Goal: Information Seeking & Learning: Learn about a topic

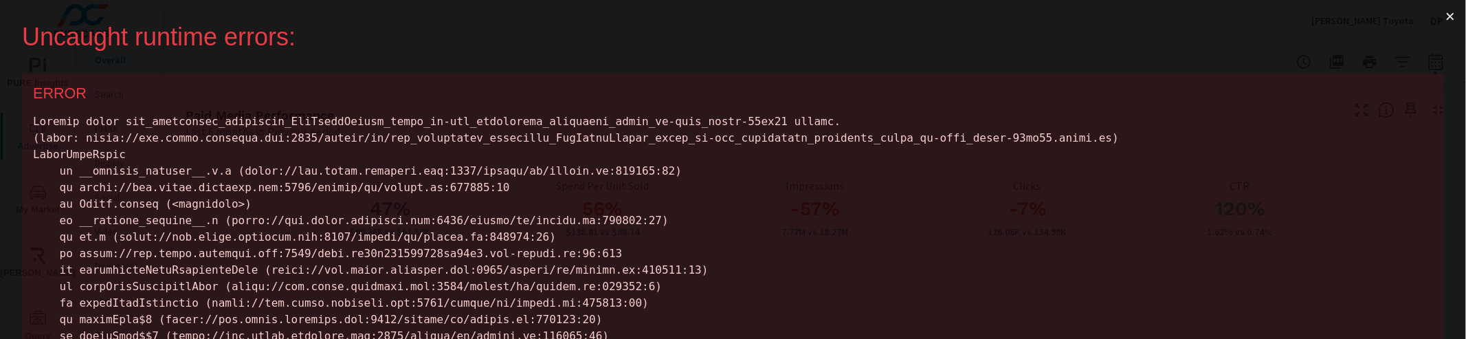
click at [1446, 15] on button "×" at bounding box center [1451, 16] width 32 height 33
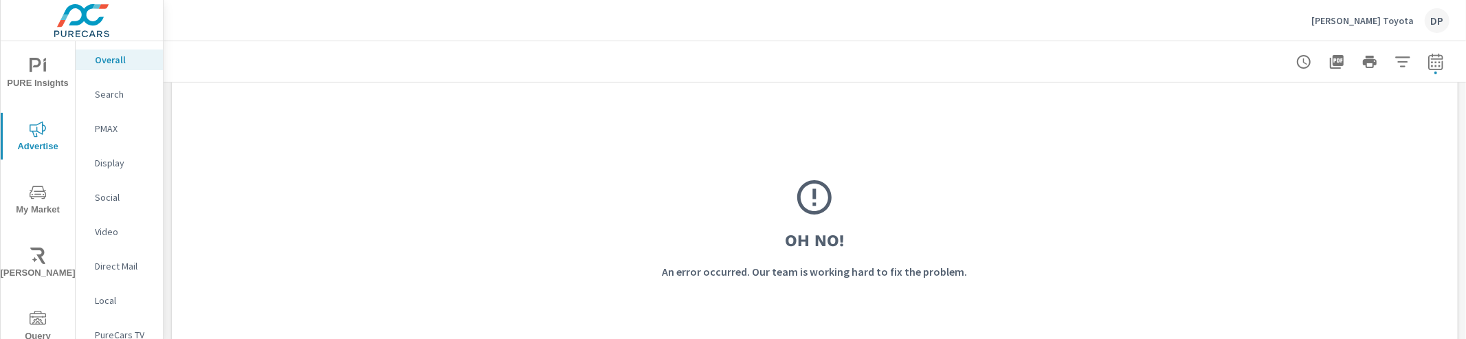
scroll to position [370, 0]
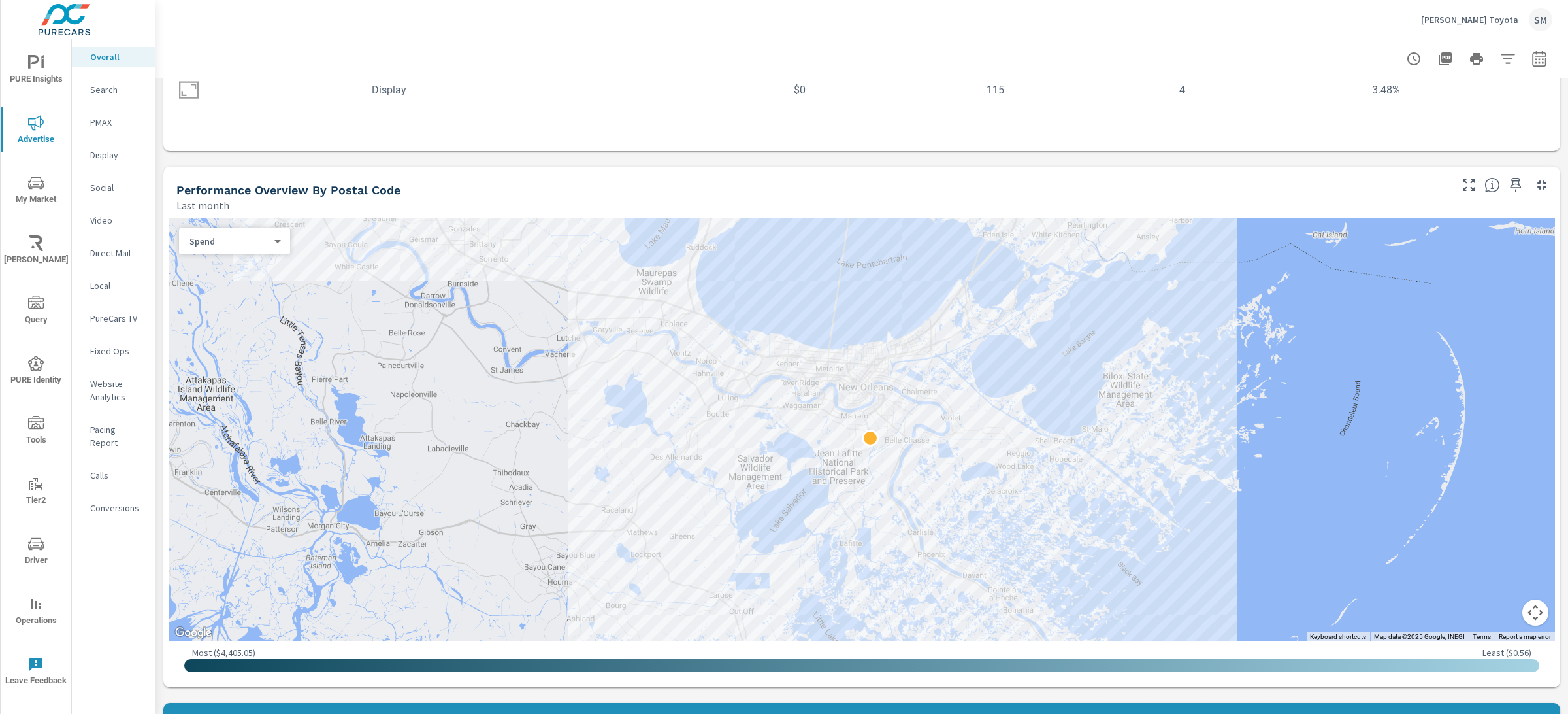
scroll to position [150, 0]
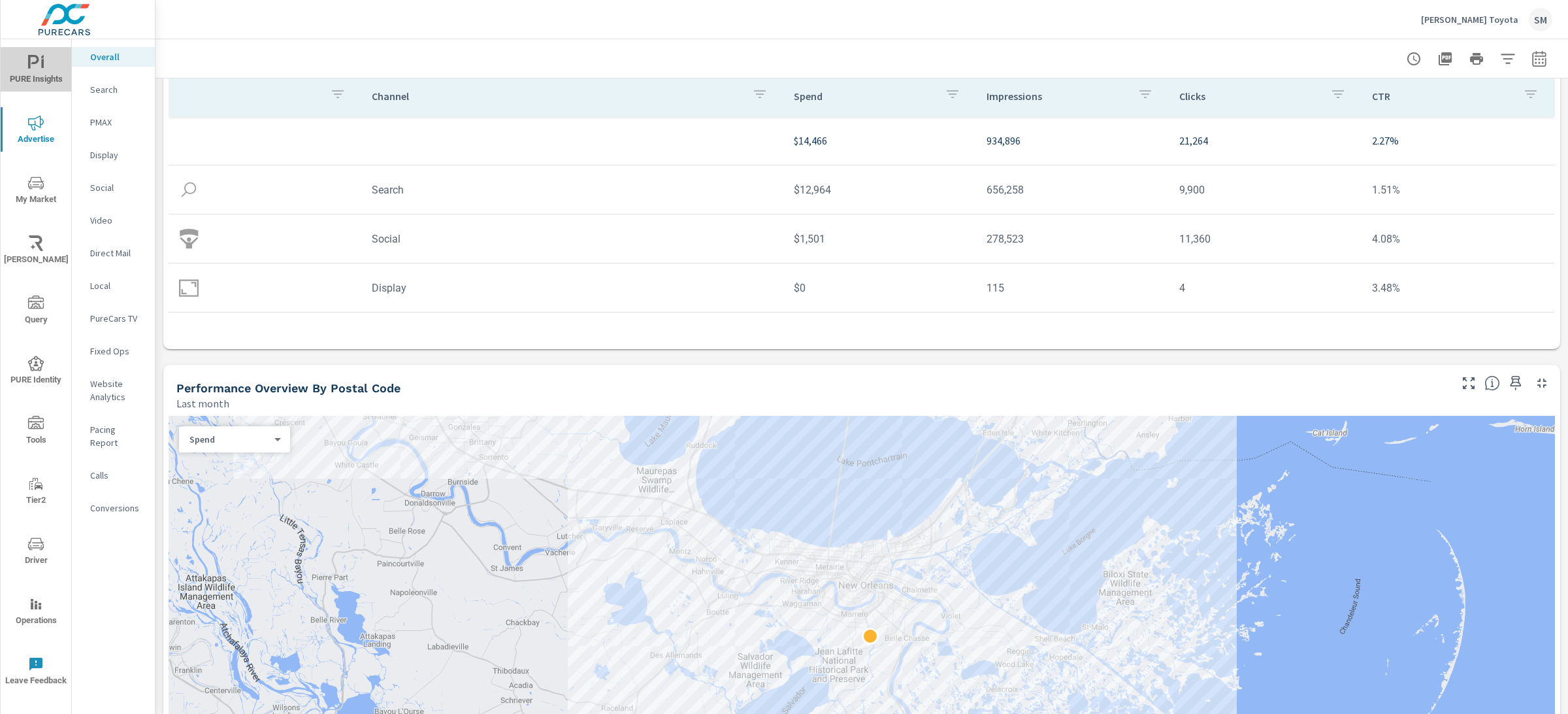
click at [38, 81] on span "PURE Insights" at bounding box center [36, 71] width 63 height 32
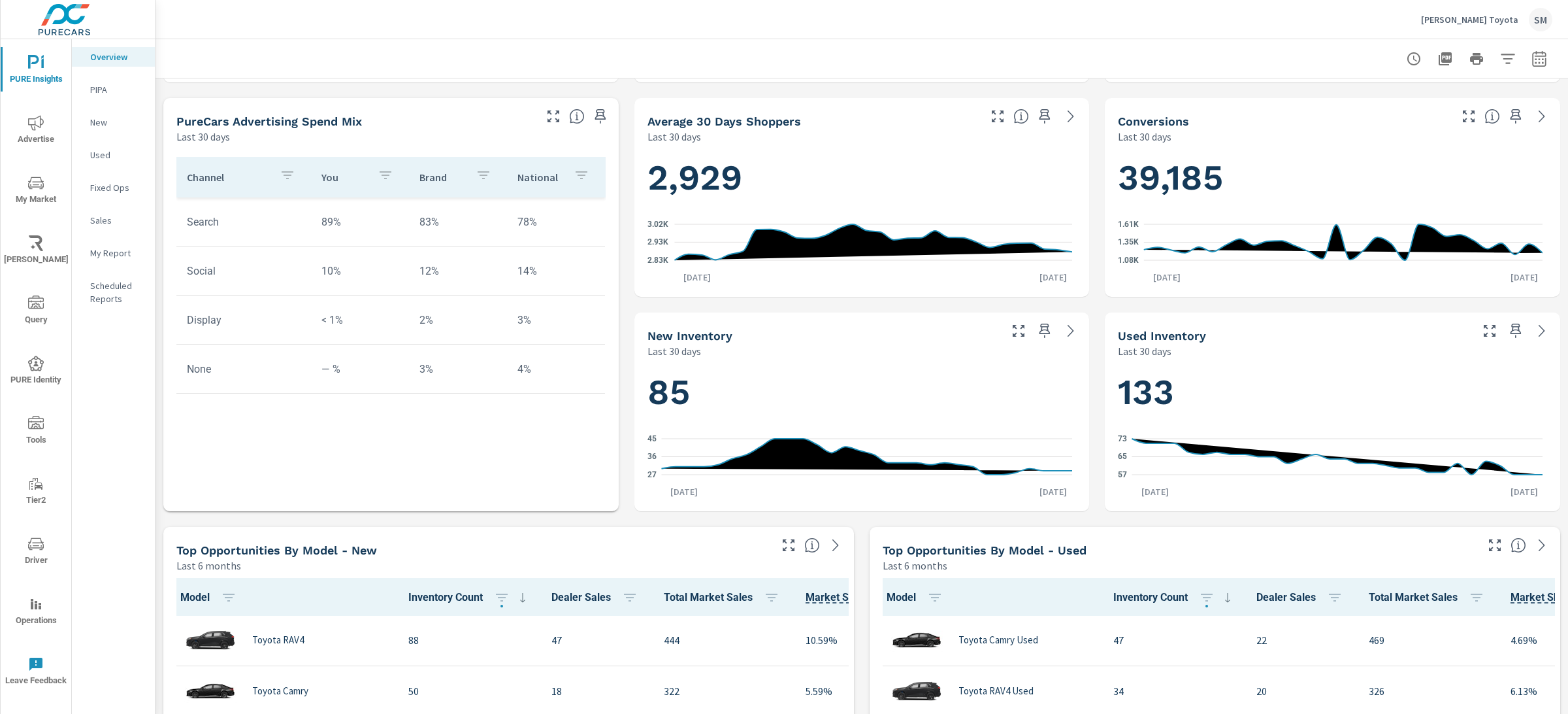
scroll to position [547, 0]
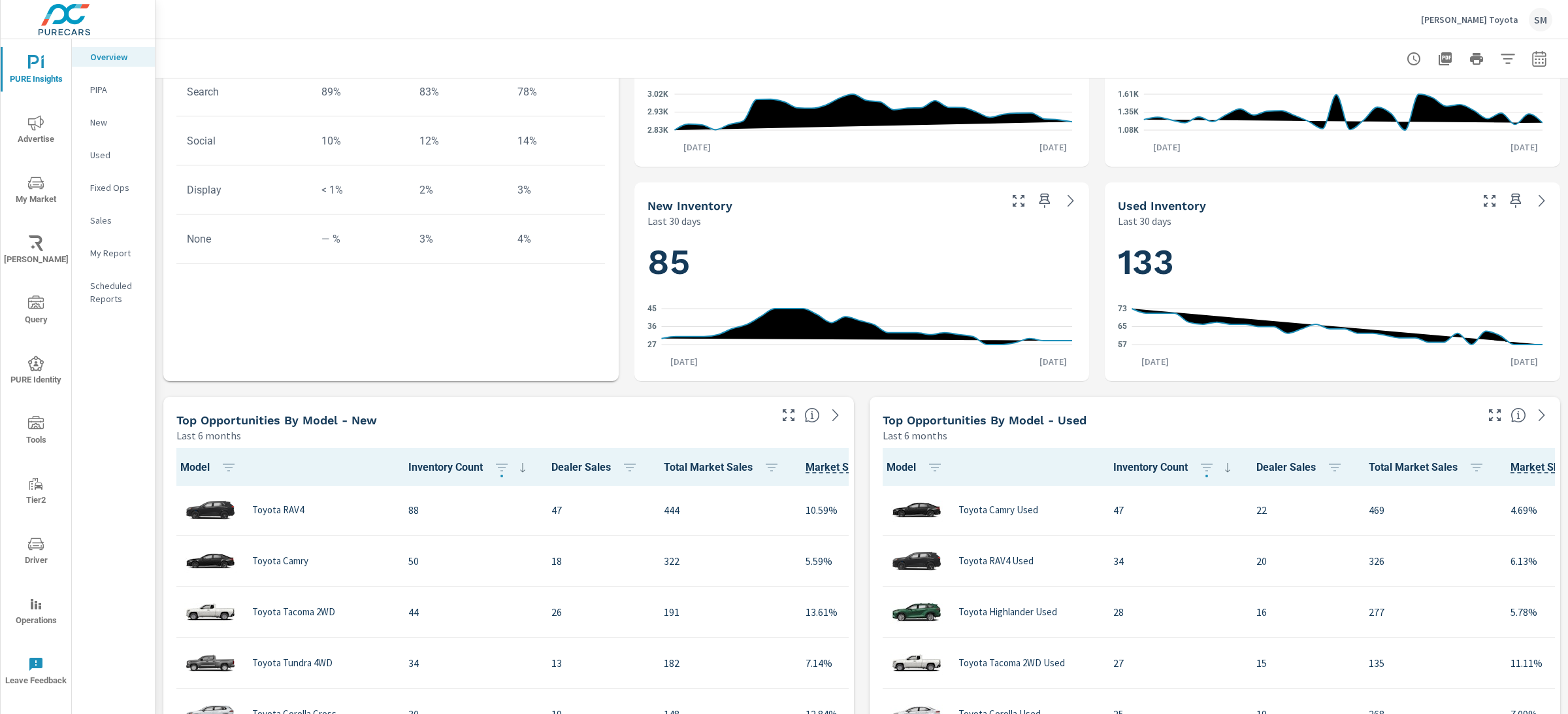
click at [116, 125] on p "New" at bounding box center [117, 123] width 54 height 13
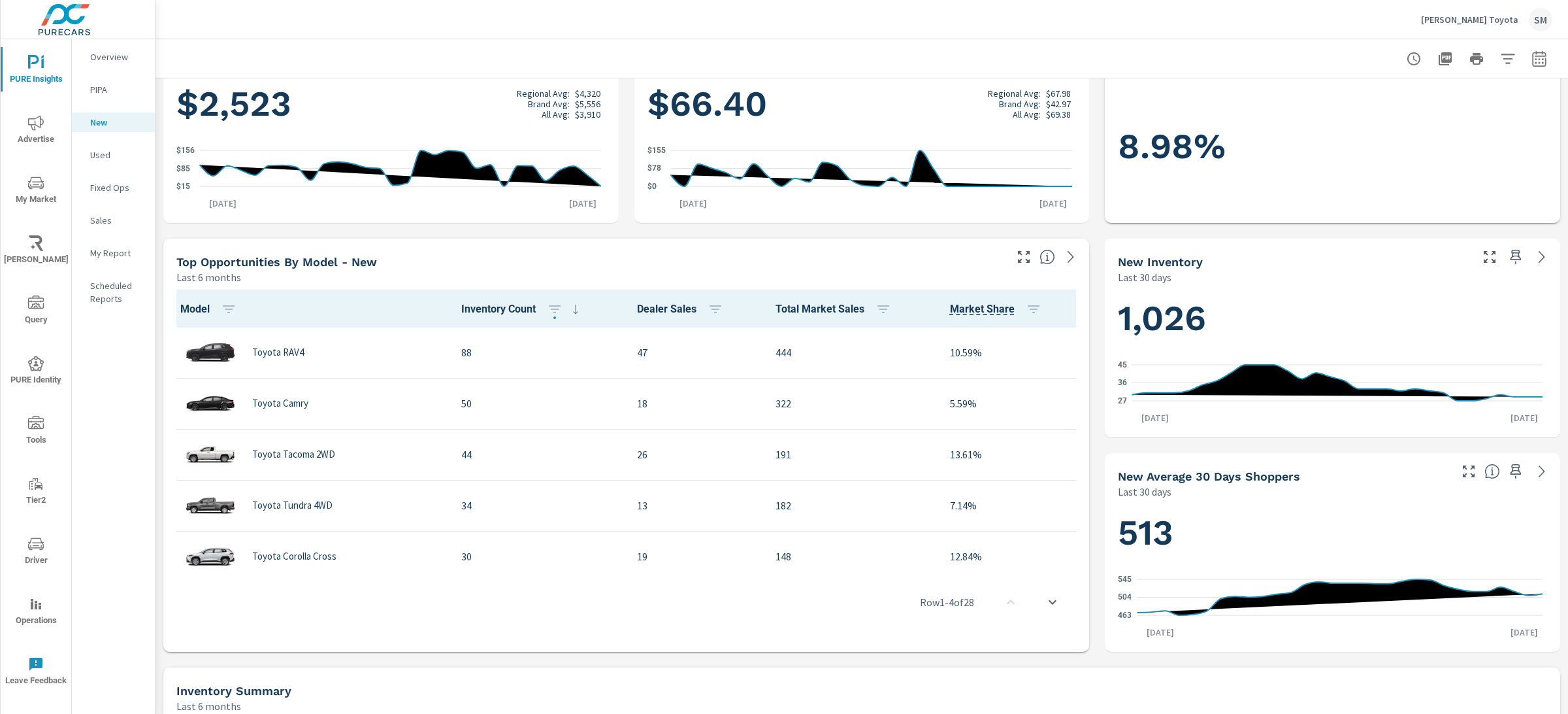
click at [541, 274] on div "Last 6 months" at bounding box center [590, 277] width 827 height 15
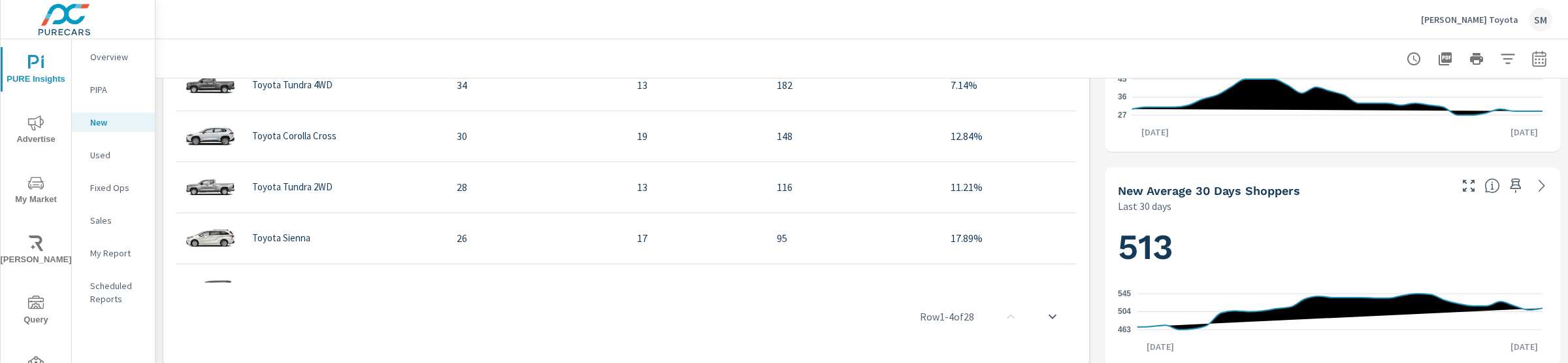
scroll to position [202, 0]
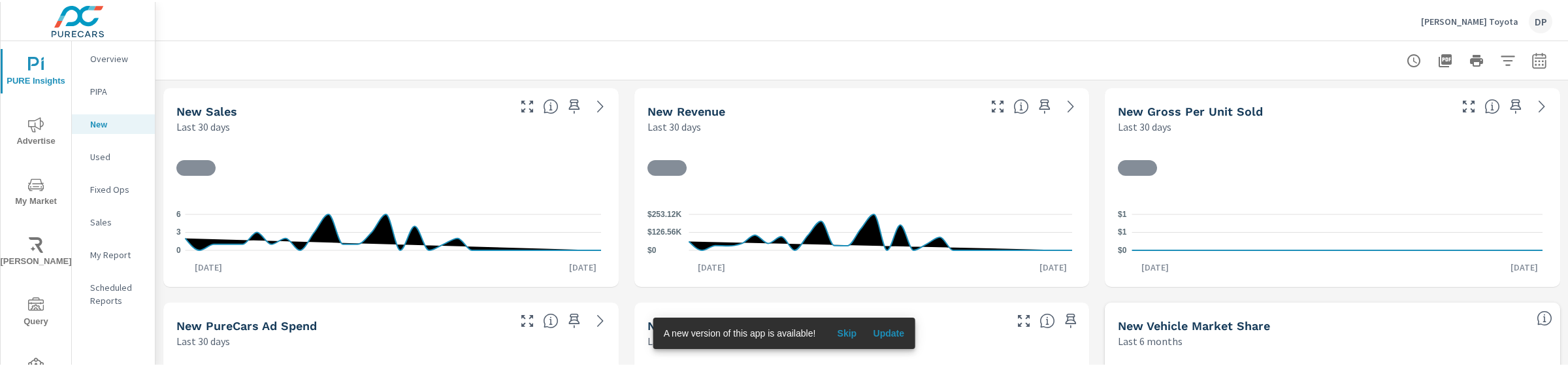
scroll to position [1, 0]
click at [903, 331] on span "Update" at bounding box center [888, 331] width 31 height 11
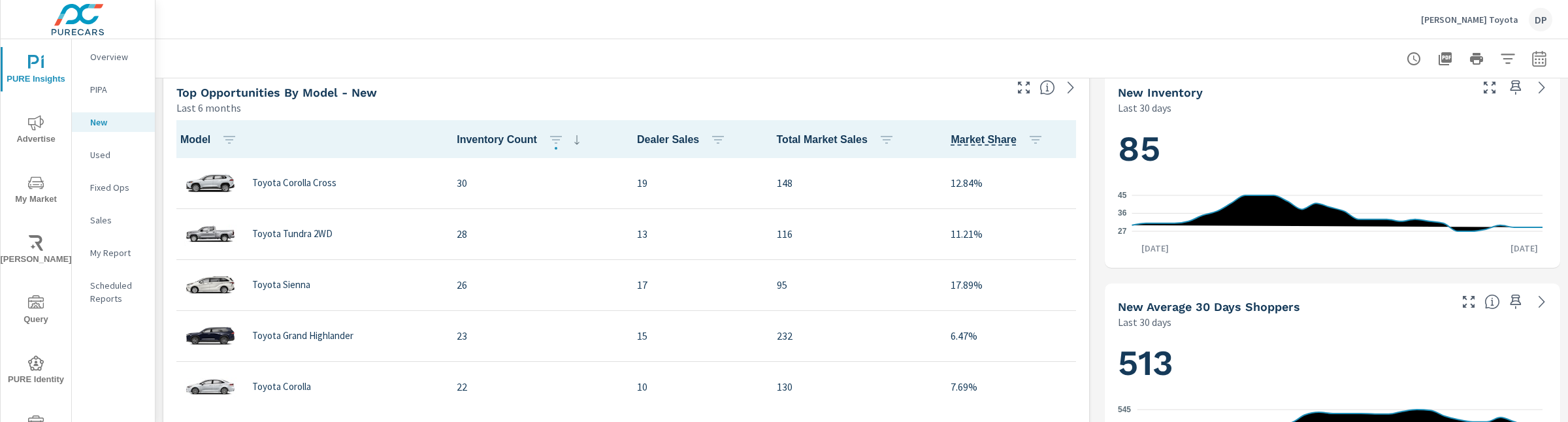
scroll to position [470, 0]
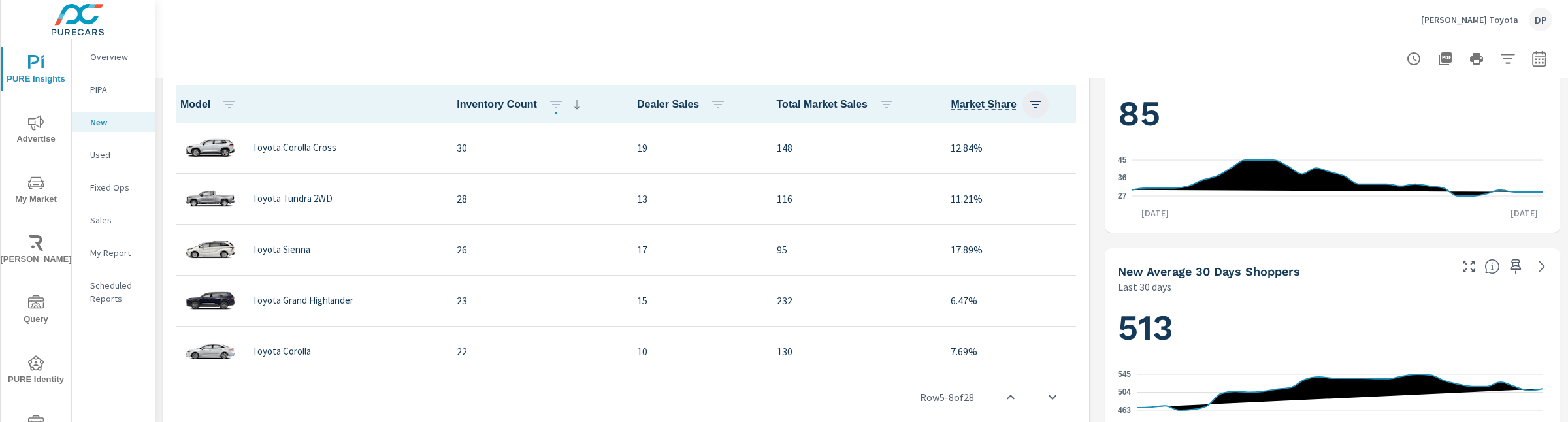
scroll to position [491, 0]
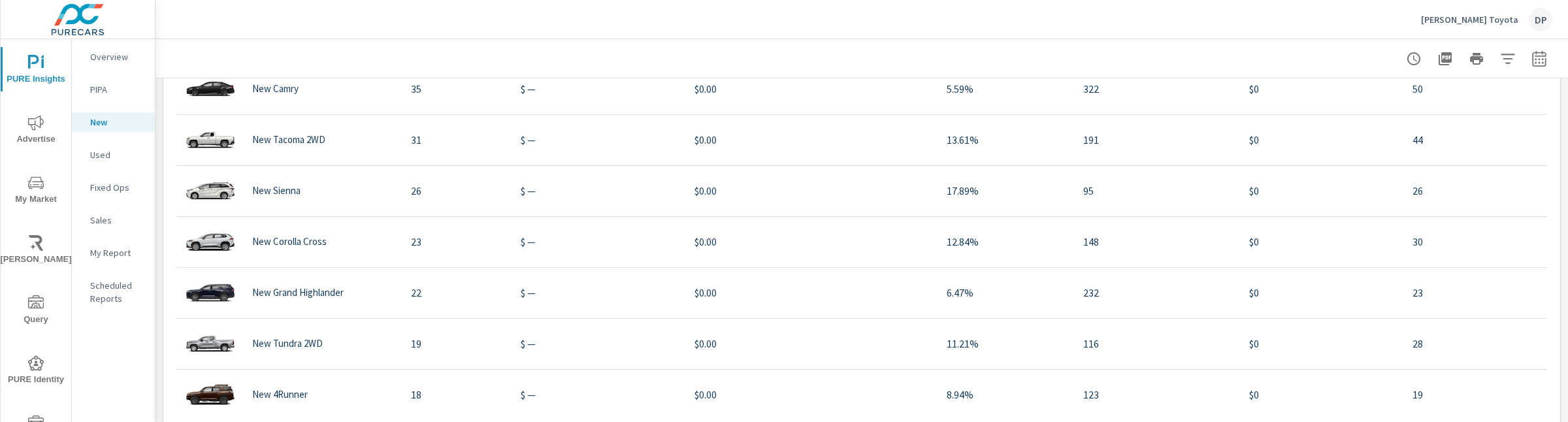
scroll to position [1157, 0]
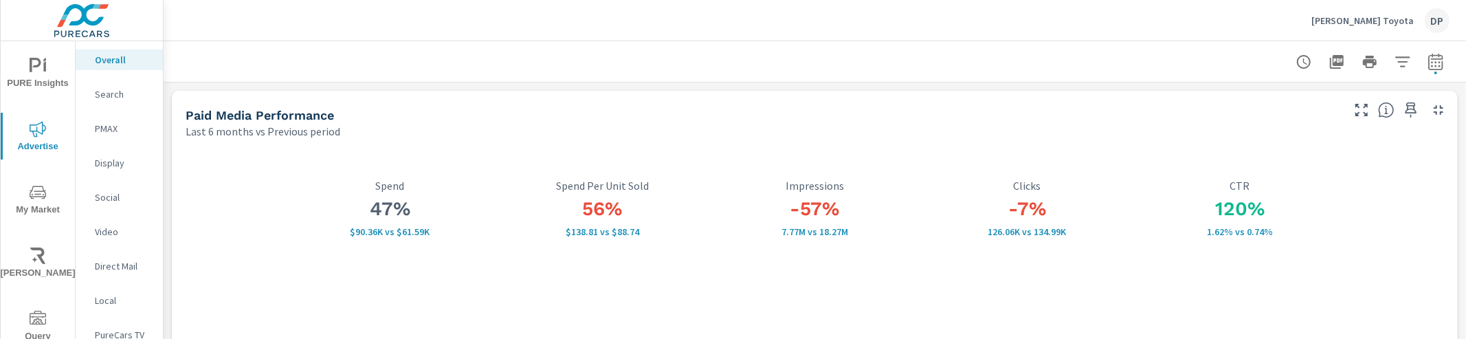
scroll to position [370, 0]
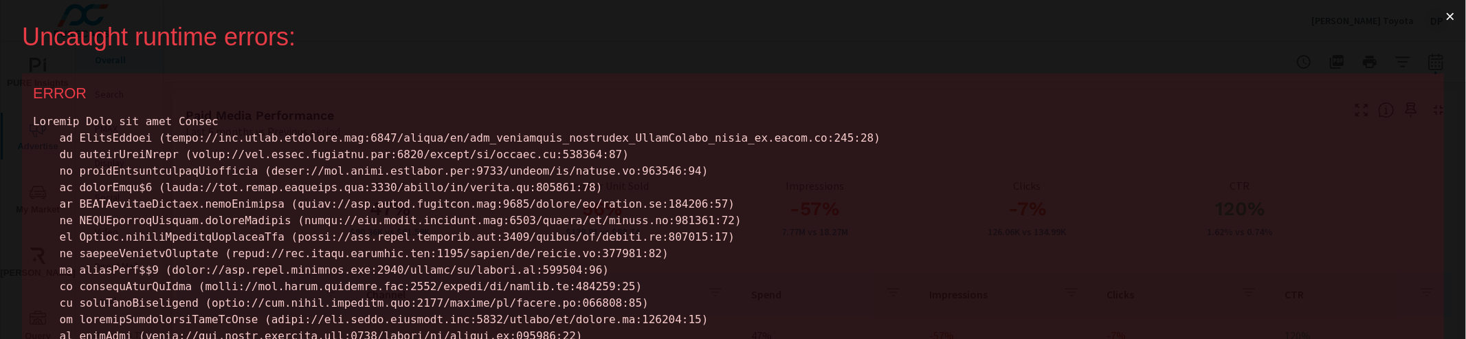
click at [1437, 21] on button "×" at bounding box center [1451, 16] width 32 height 33
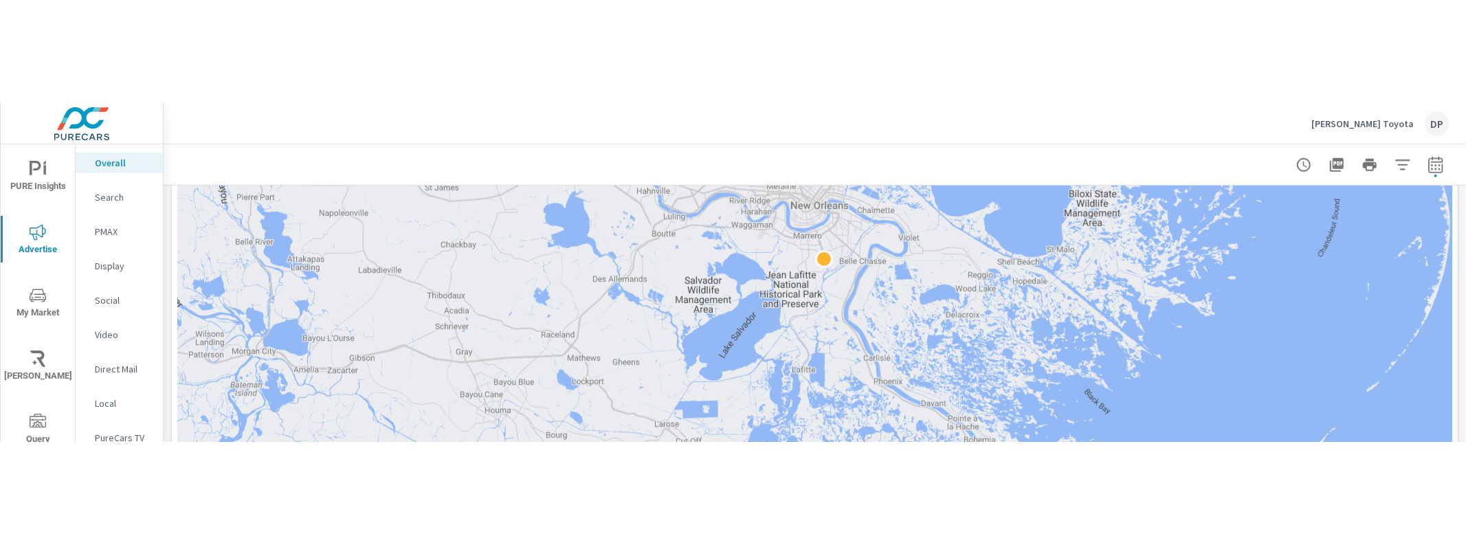
scroll to position [896, 0]
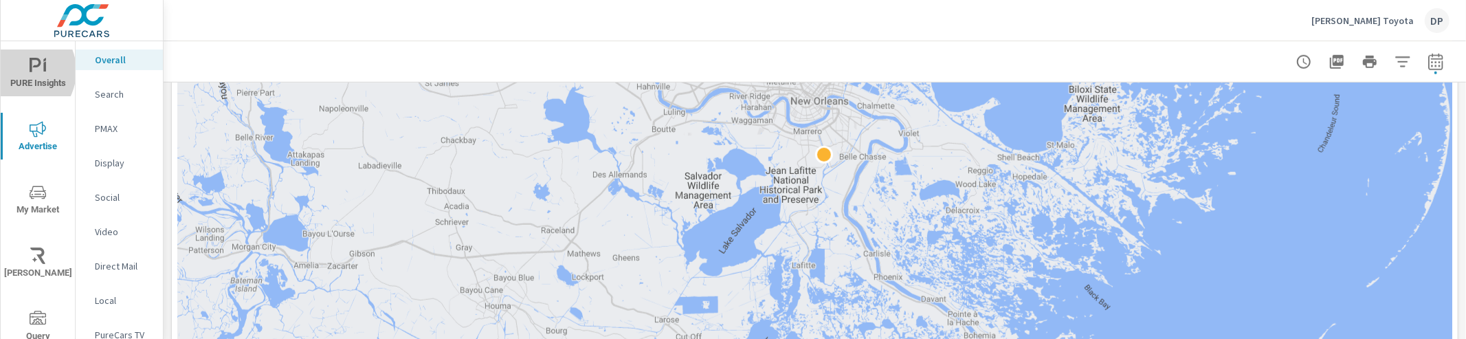
click at [16, 71] on span "PURE Insights" at bounding box center [38, 75] width 66 height 34
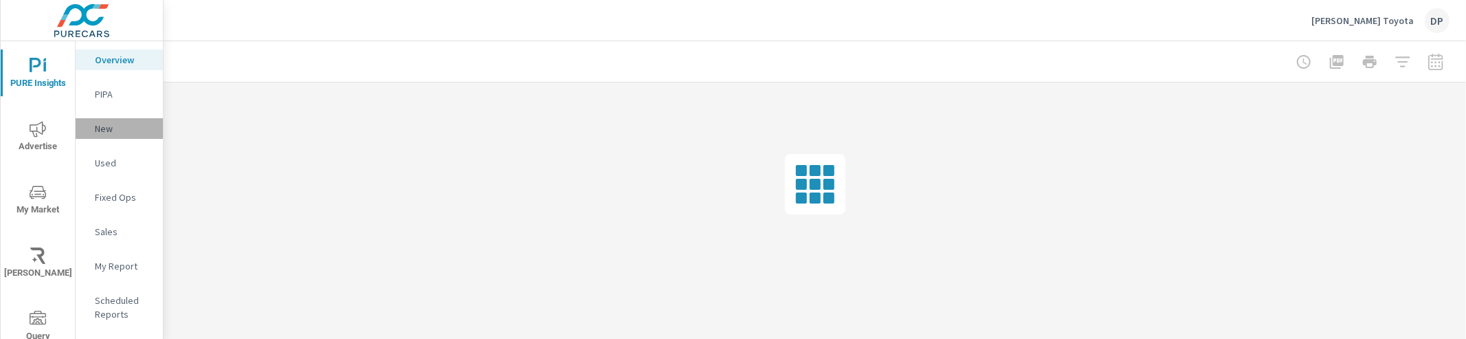
click at [113, 129] on p "New" at bounding box center [123, 129] width 57 height 14
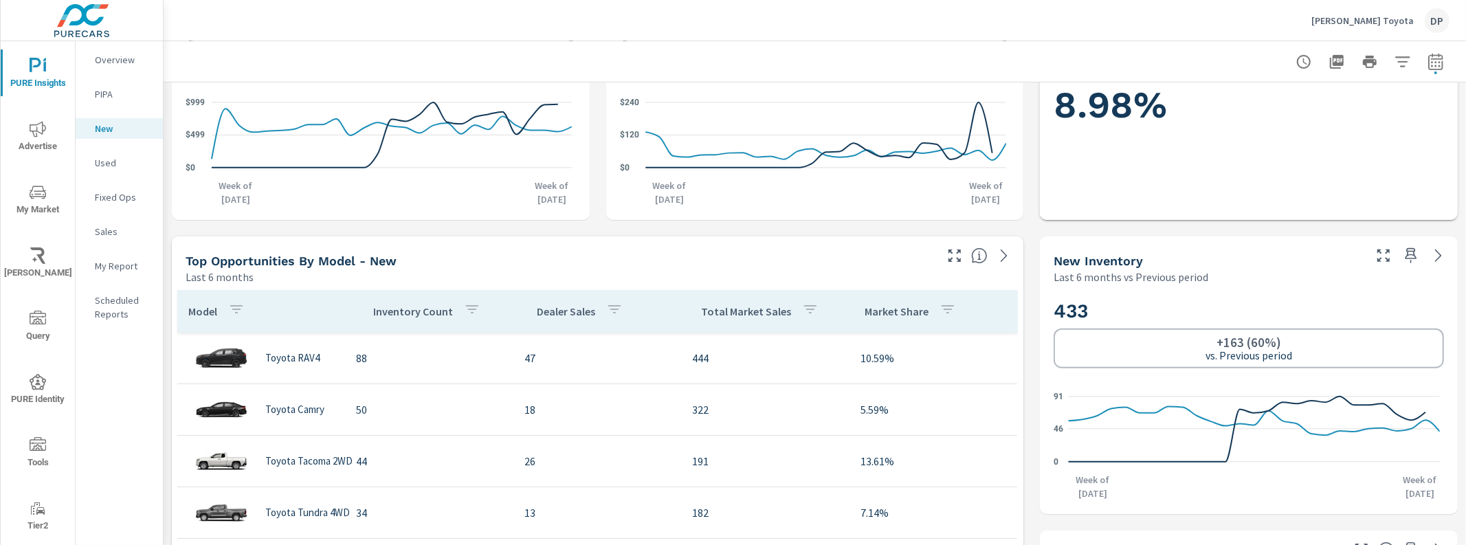
scroll to position [617, 0]
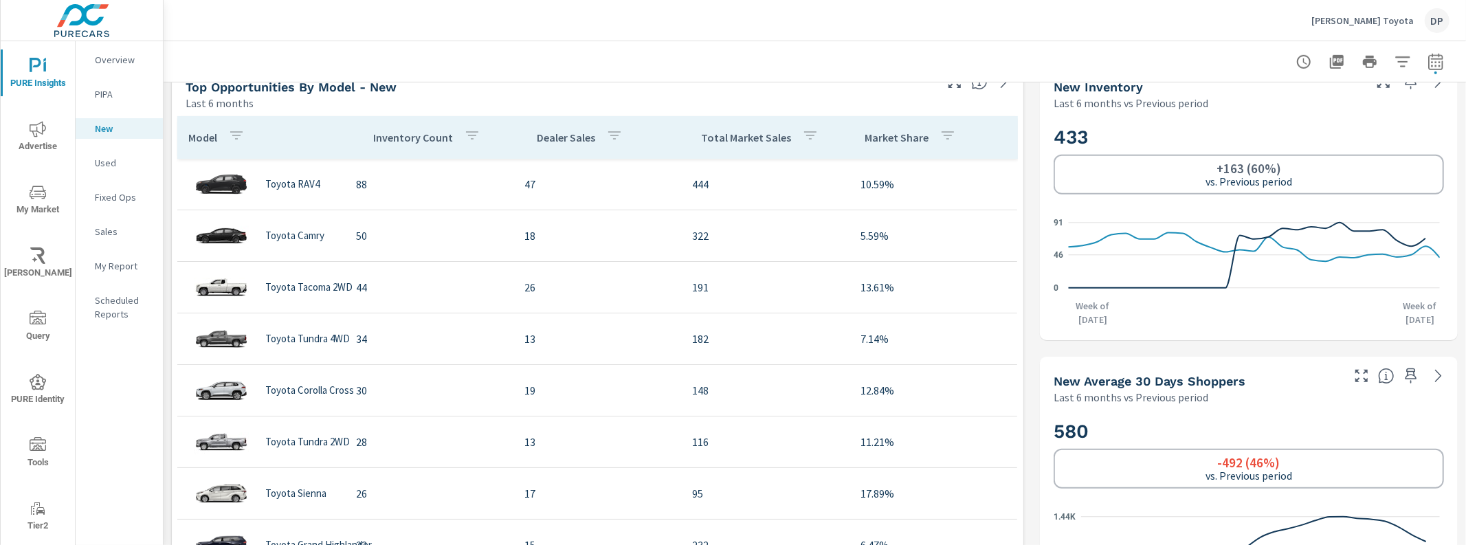
click at [606, 140] on icon "button" at bounding box center [614, 135] width 16 height 16
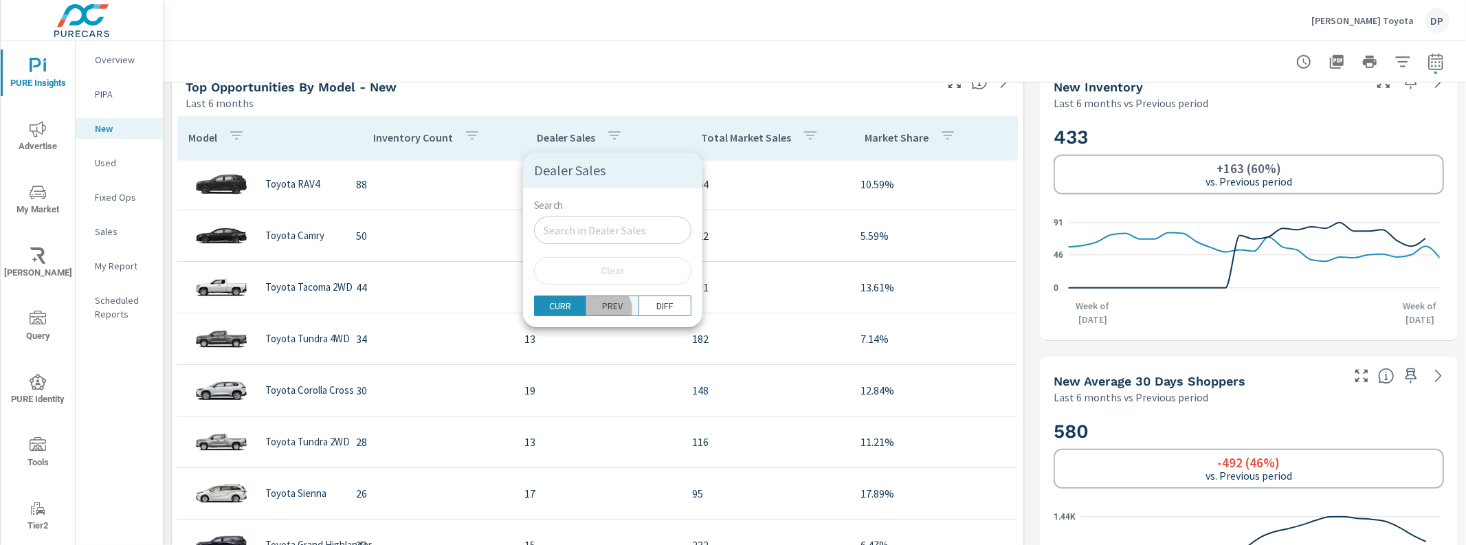
click at [602, 309] on p "PREV" at bounding box center [612, 306] width 21 height 14
click at [562, 309] on p "CURR" at bounding box center [560, 306] width 22 height 14
click at [491, 237] on div at bounding box center [733, 272] width 1466 height 545
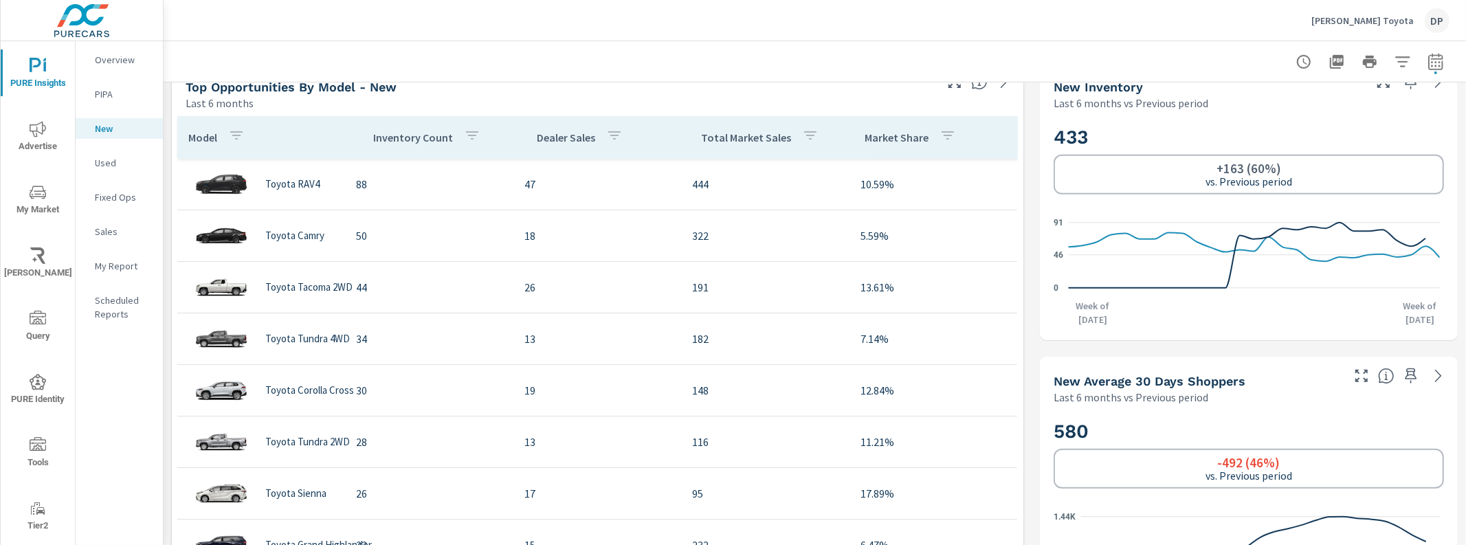
click at [551, 146] on div "Dealer Sales" at bounding box center [582, 138] width 91 height 32
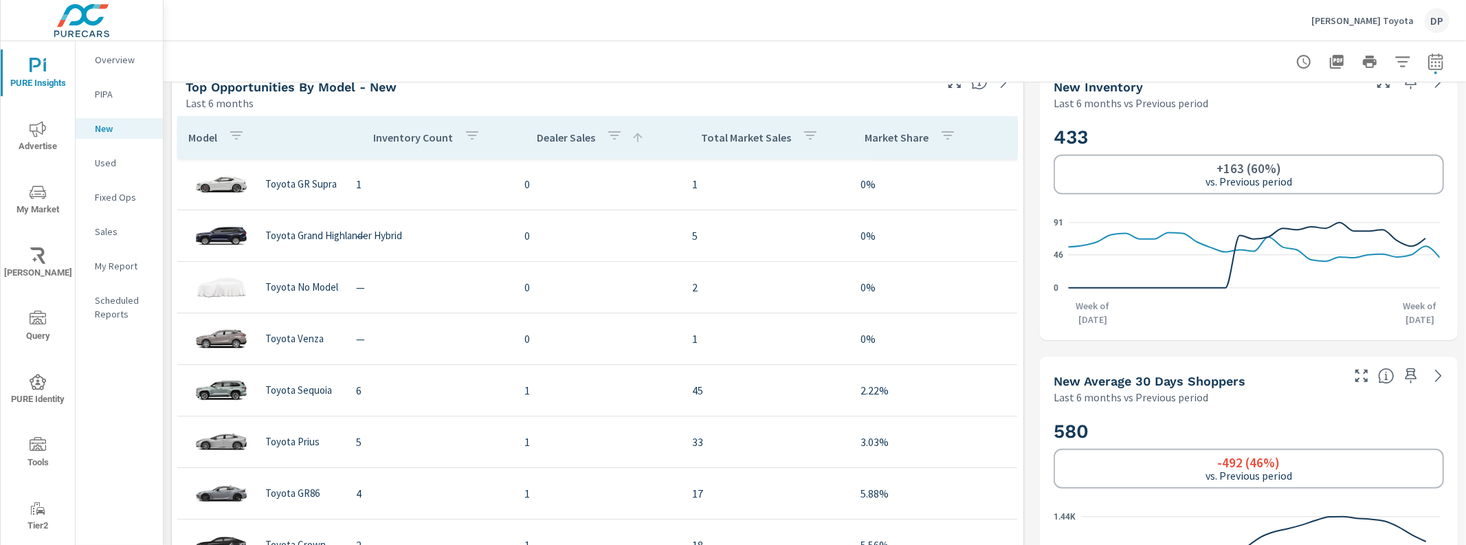
click at [551, 146] on div "Dealer Sales" at bounding box center [591, 138] width 108 height 32
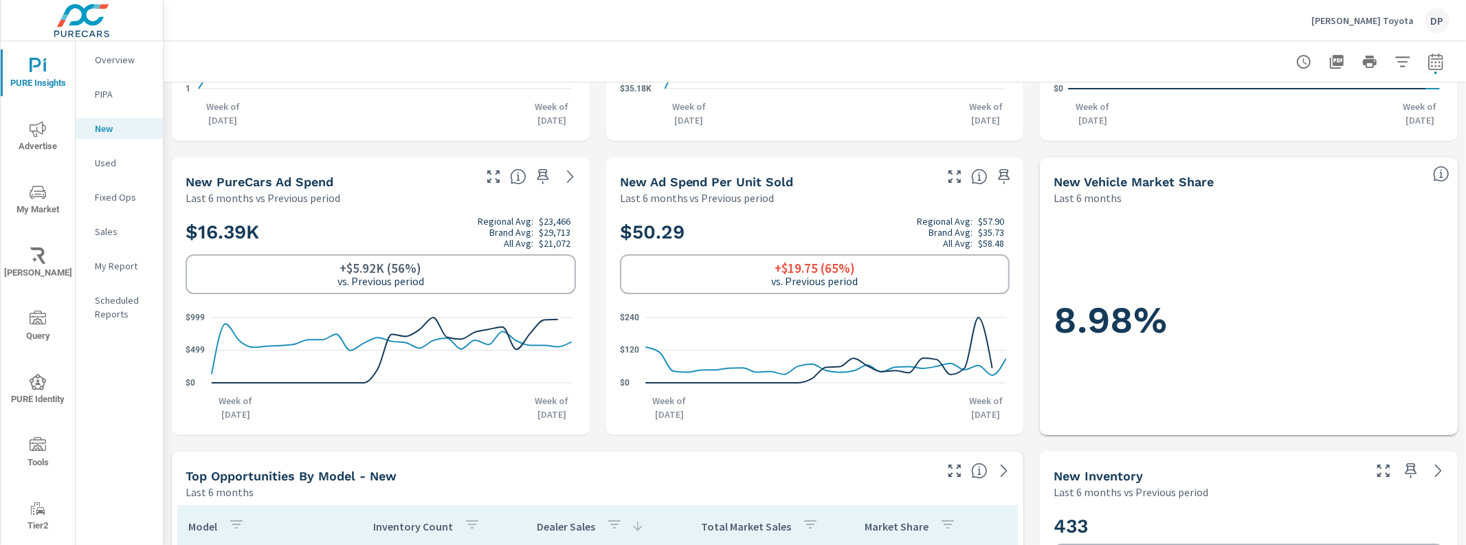
scroll to position [36, 0]
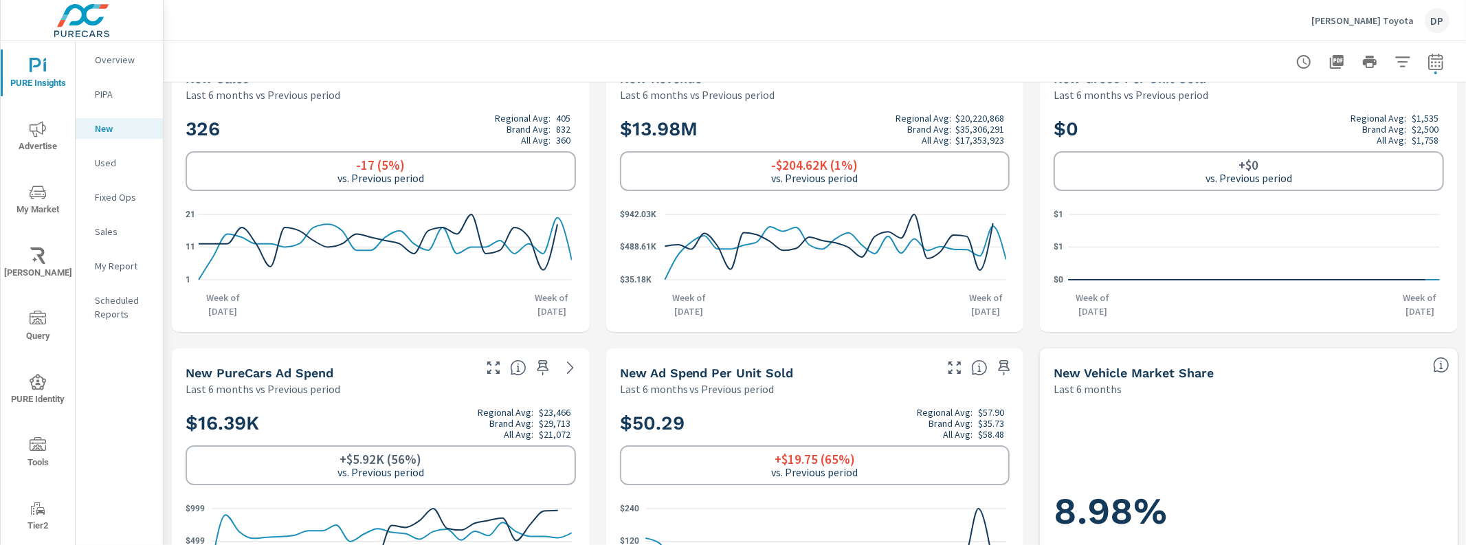
click at [48, 135] on span "Advertise" at bounding box center [38, 138] width 66 height 34
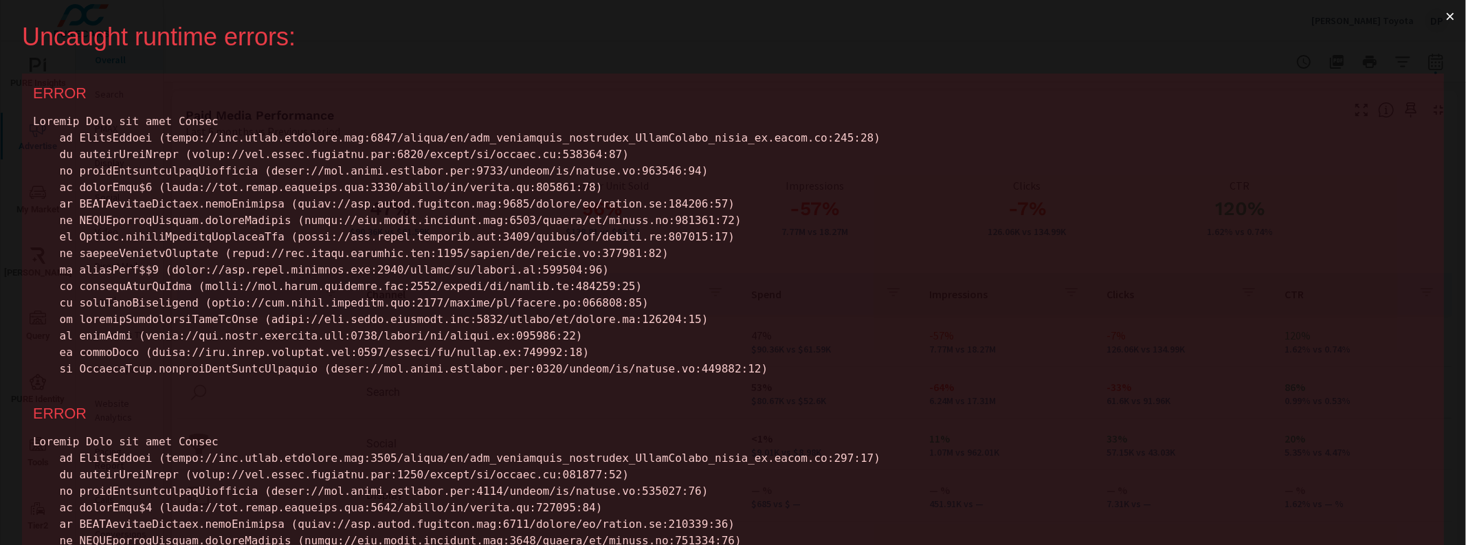
click at [1435, 16] on button "×" at bounding box center [1451, 16] width 32 height 33
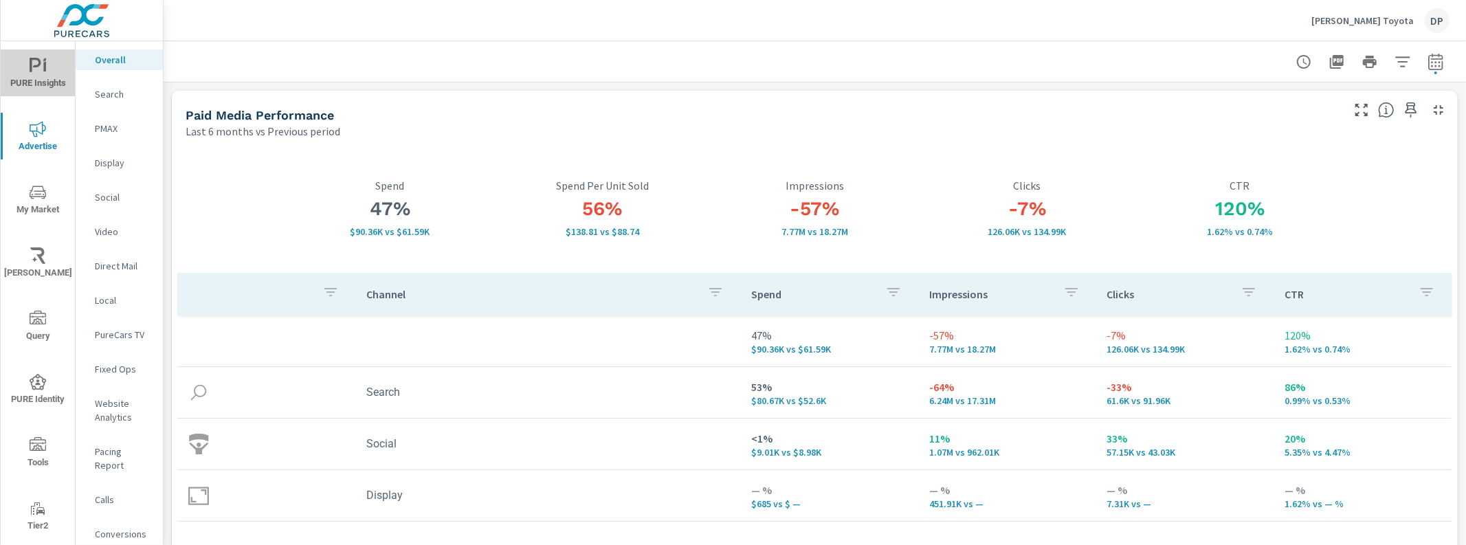
click at [51, 70] on span "PURE Insights" at bounding box center [38, 75] width 66 height 34
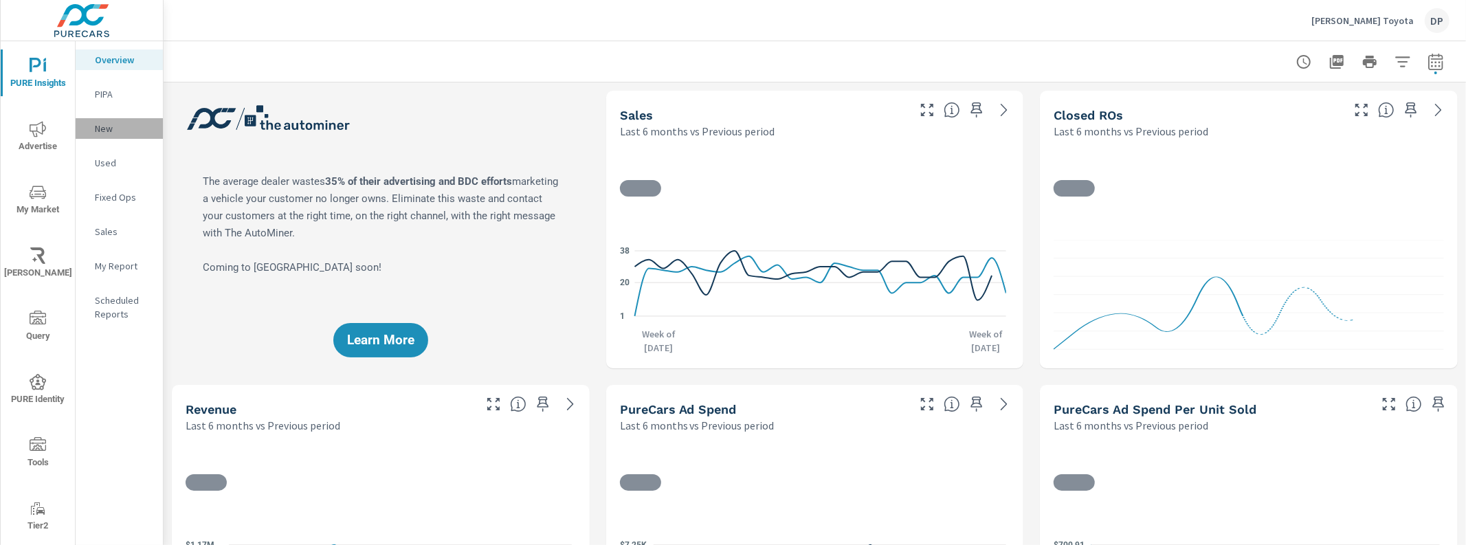
click at [113, 131] on p "New" at bounding box center [123, 129] width 57 height 14
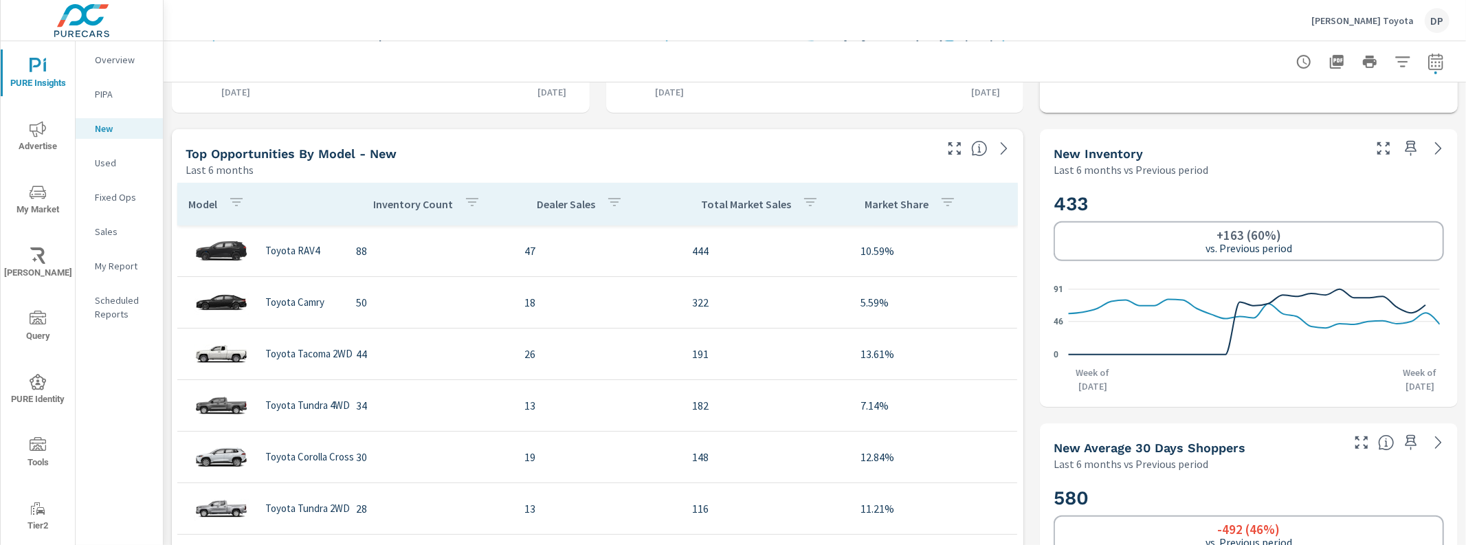
scroll to position [551, 0]
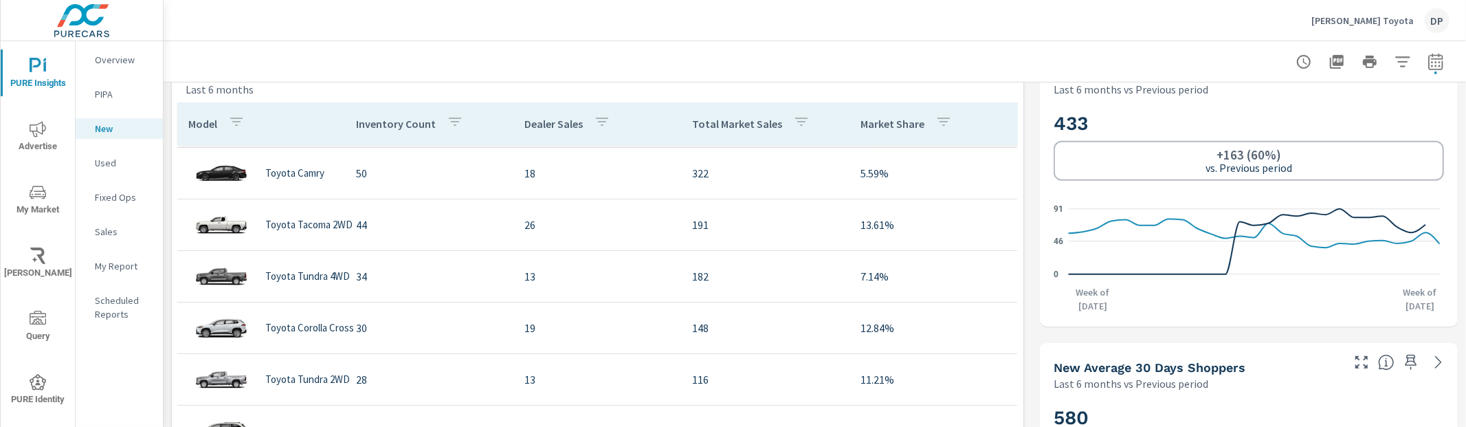
scroll to position [45, 0]
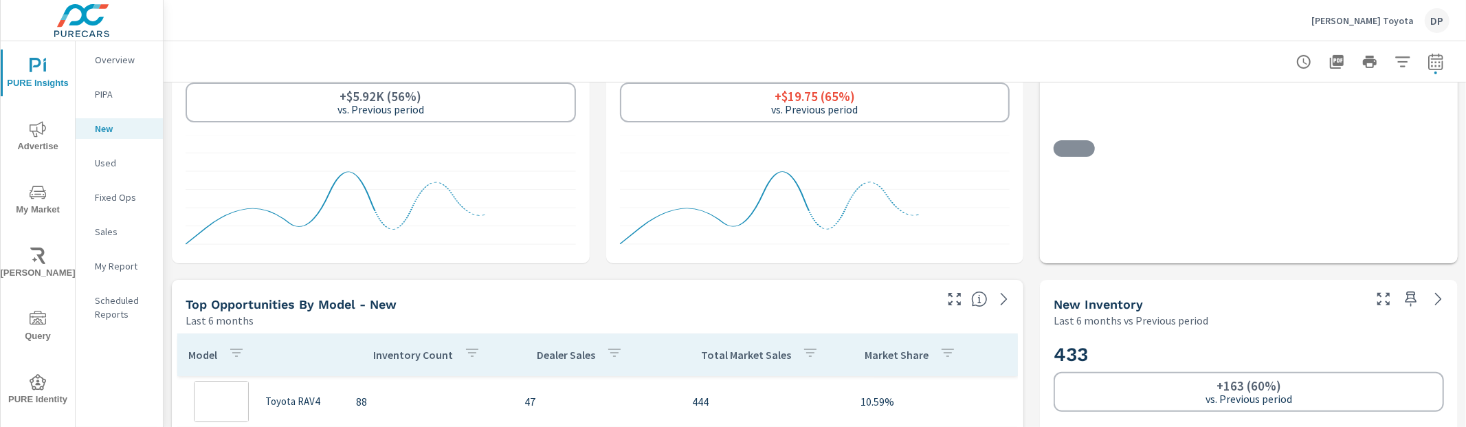
scroll to position [674, 0]
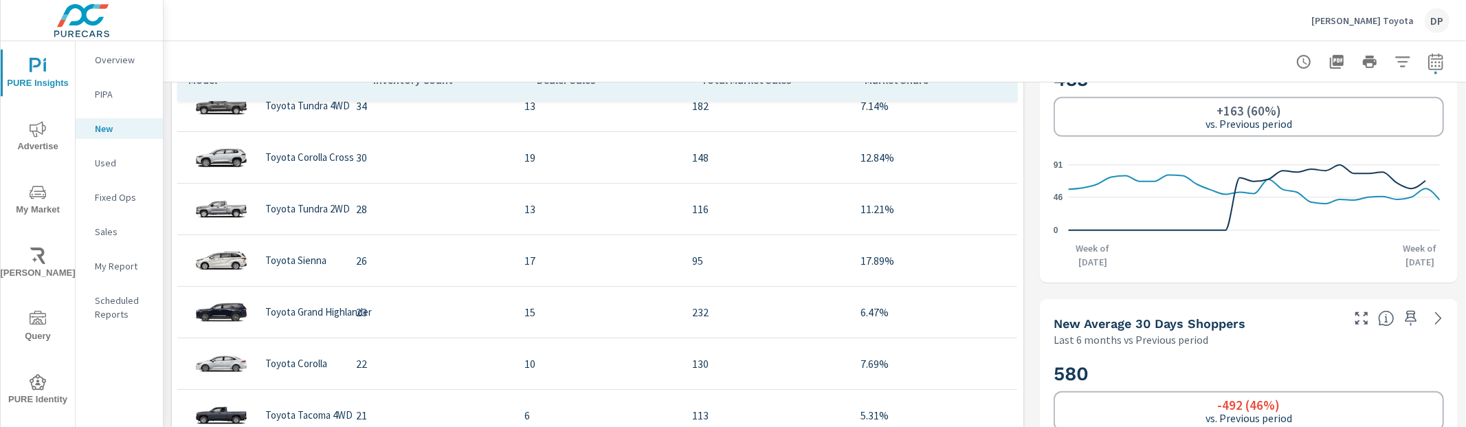
scroll to position [232, 0]
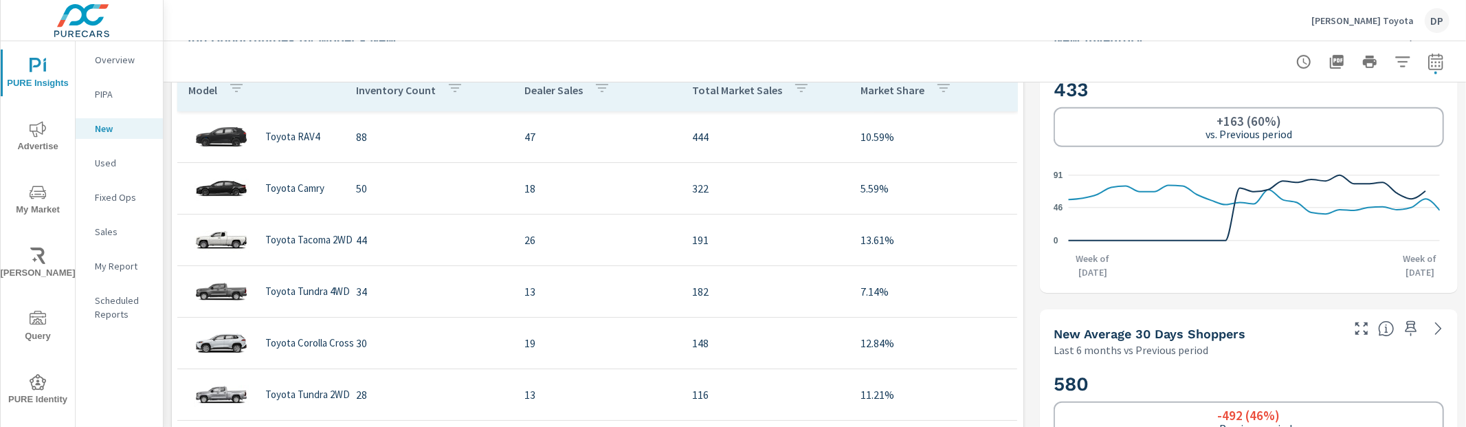
scroll to position [640, 0]
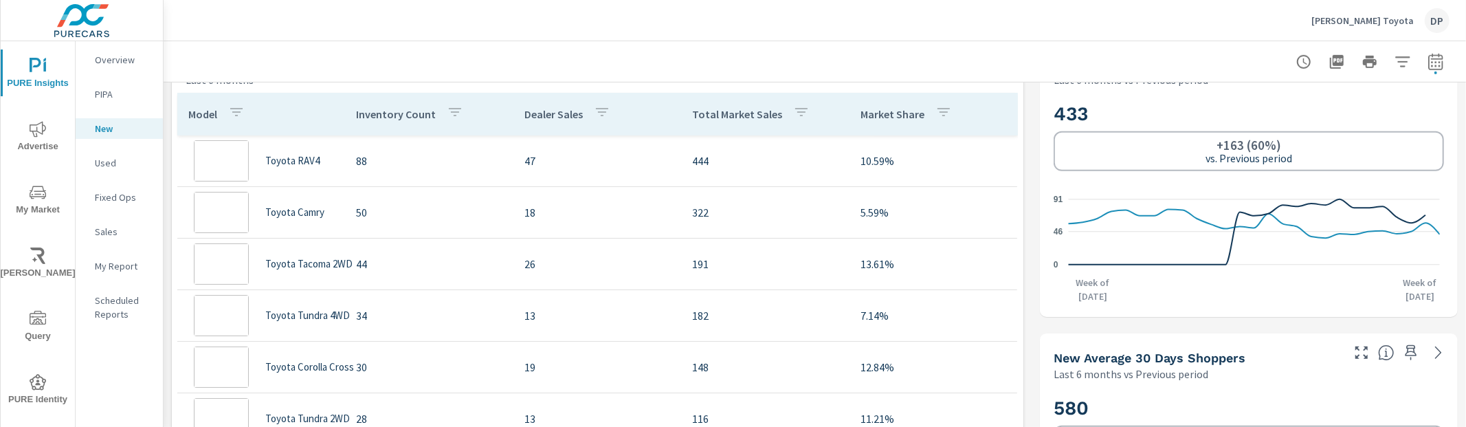
scroll to position [825, 0]
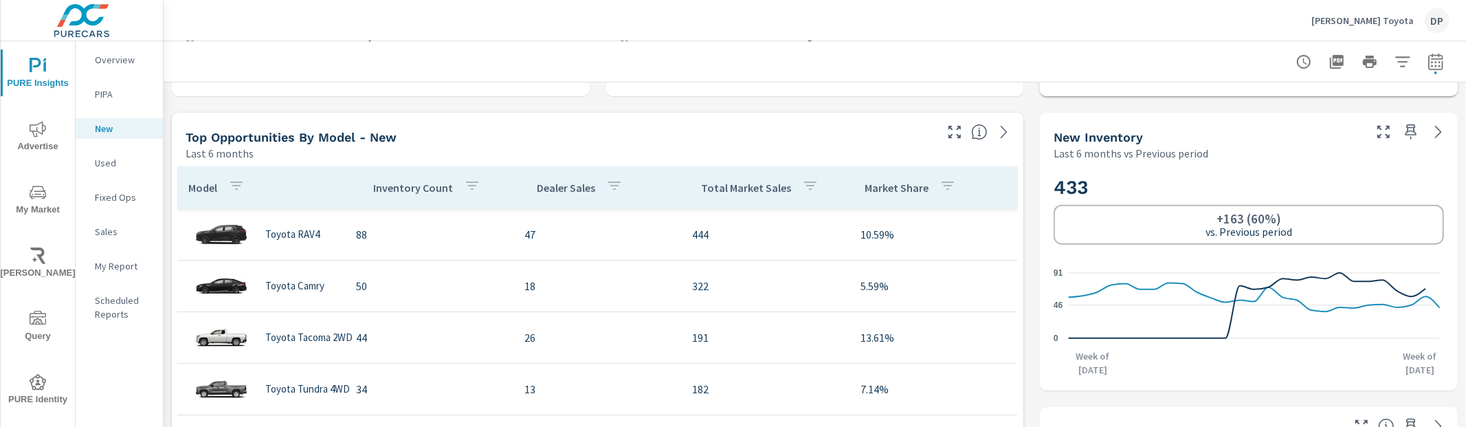
scroll to position [567, 0]
click at [555, 201] on div "Dealer Sales" at bounding box center [582, 187] width 91 height 32
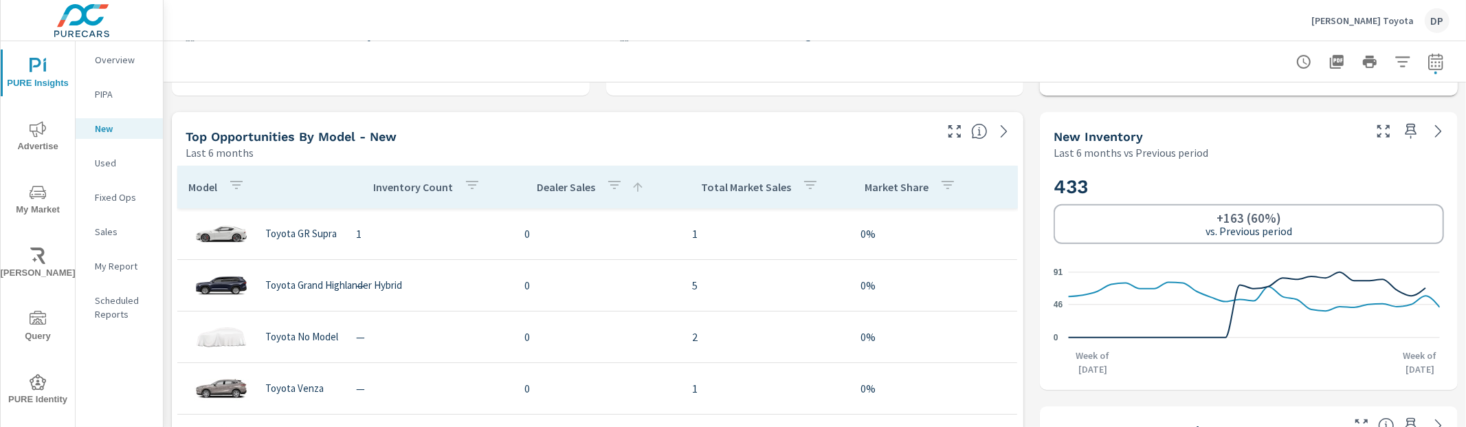
click at [555, 201] on div "Dealer Sales" at bounding box center [591, 187] width 108 height 32
